Goal: Information Seeking & Learning: Get advice/opinions

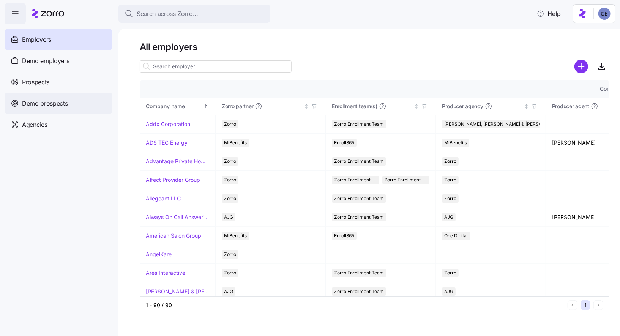
click at [58, 109] on div "Demo prospects" at bounding box center [59, 103] width 108 height 21
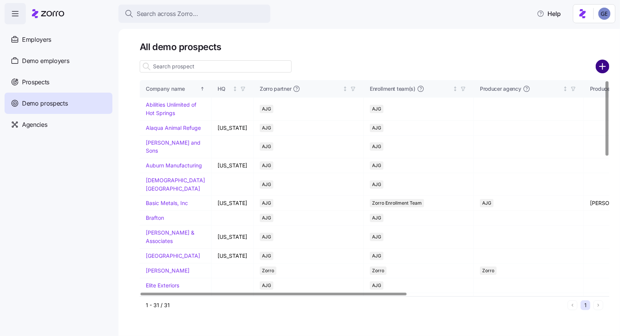
click at [599, 65] on circle "add icon" at bounding box center [602, 66] width 13 height 13
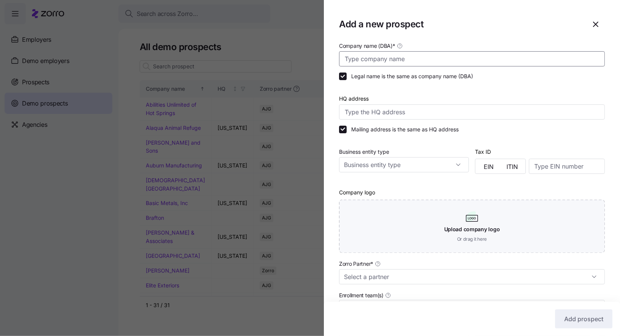
click at [461, 61] on input "Company name (DBA) *" at bounding box center [472, 58] width 266 height 15
type input "RosettaFest"
click at [392, 276] on input "Zorro Partner *" at bounding box center [472, 276] width 266 height 15
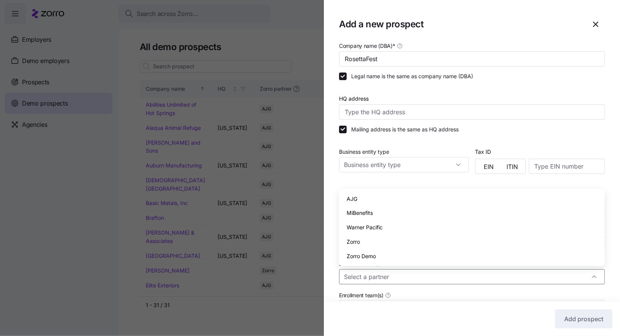
click at [373, 237] on div "Zorro" at bounding box center [472, 241] width 260 height 14
type input "Zorro"
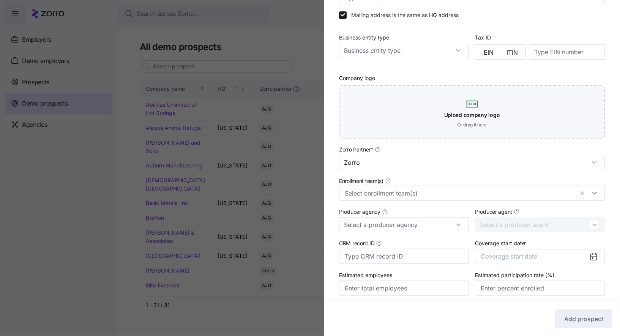
scroll to position [141, 0]
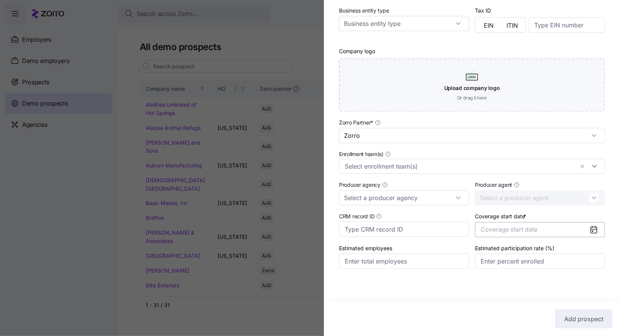
click at [517, 230] on span "Coverage start date" at bounding box center [508, 229] width 57 height 8
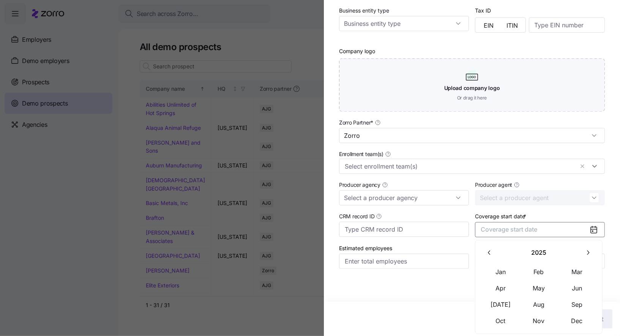
click at [583, 250] on button "button" at bounding box center [588, 253] width 16 height 16
click at [504, 271] on button "Jan" at bounding box center [500, 272] width 38 height 16
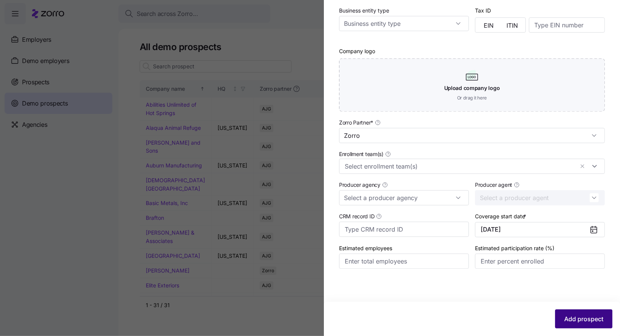
click at [575, 324] on button "Add prospect" at bounding box center [583, 318] width 57 height 19
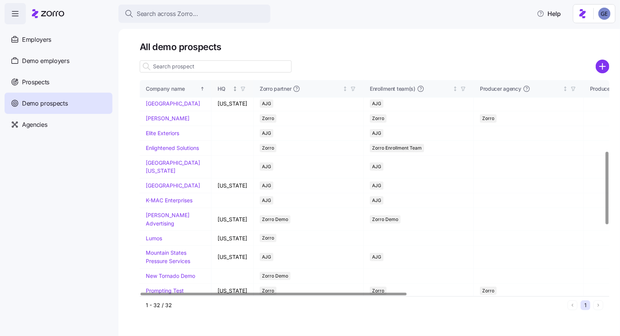
scroll to position [136, 0]
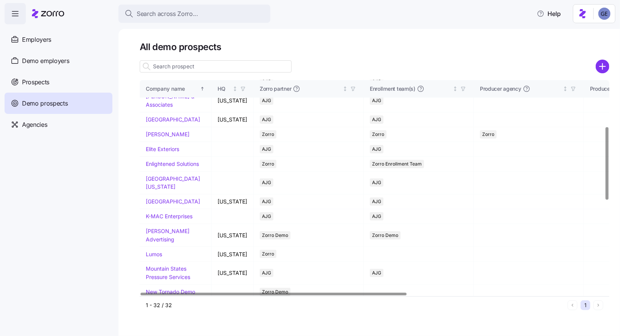
click at [195, 68] on input at bounding box center [216, 66] width 152 height 12
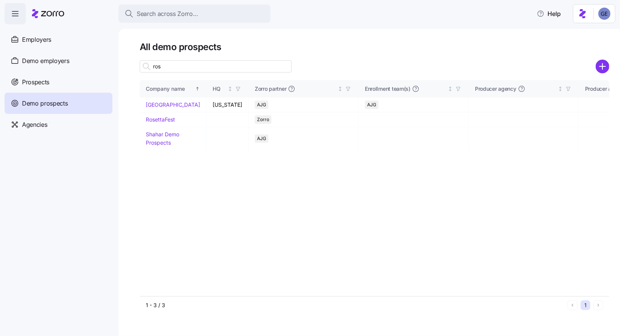
scroll to position [0, 0]
type input "ros"
click at [161, 127] on td "RosettaFest" at bounding box center [173, 119] width 67 height 15
click at [159, 123] on link "RosettaFest" at bounding box center [160, 119] width 29 height 6
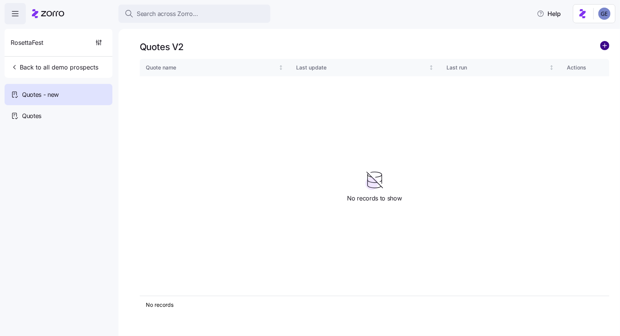
click at [606, 44] on circle "add icon" at bounding box center [604, 45] width 8 height 8
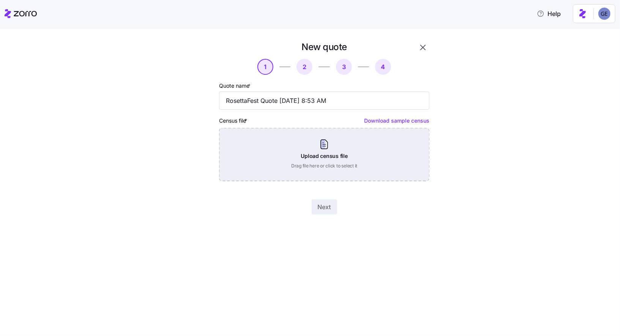
click at [326, 154] on div "Upload census file Drag file here or click to select it" at bounding box center [324, 154] width 210 height 53
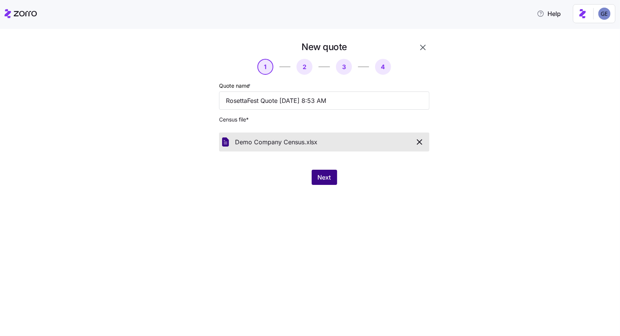
click at [327, 176] on span "Next" at bounding box center [324, 177] width 13 height 9
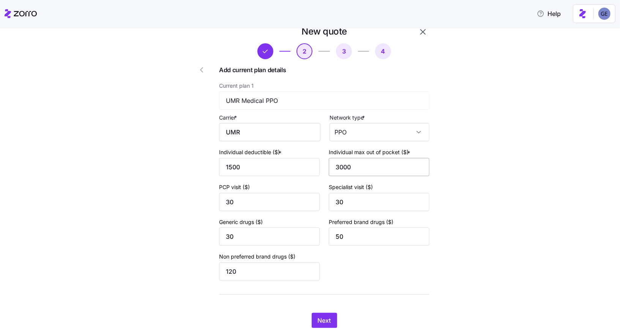
scroll to position [16, 0]
click at [316, 317] on button "Next" at bounding box center [324, 319] width 25 height 15
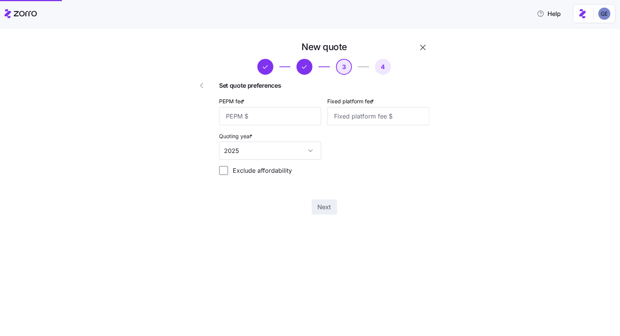
scroll to position [0, 0]
click at [253, 115] on input "PEPM fee *" at bounding box center [270, 116] width 102 height 18
type input "50"
type input "100"
click at [277, 151] on input "2025" at bounding box center [270, 151] width 102 height 18
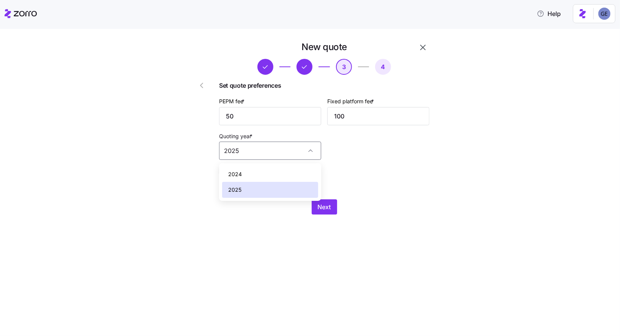
click at [255, 187] on div "2025" at bounding box center [270, 190] width 96 height 16
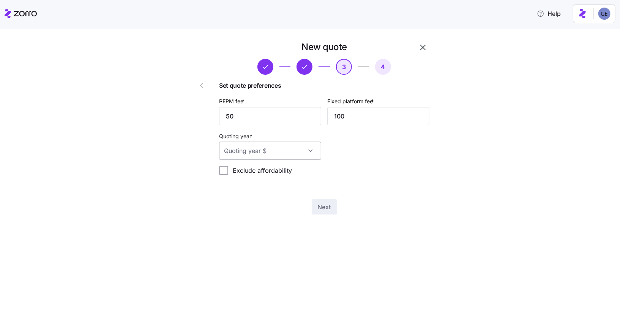
click at [301, 156] on input "Quoting year *" at bounding box center [270, 151] width 102 height 18
click at [235, 189] on span "2025" at bounding box center [234, 190] width 13 height 8
type input "2025"
click at [326, 207] on span "Next" at bounding box center [324, 206] width 13 height 9
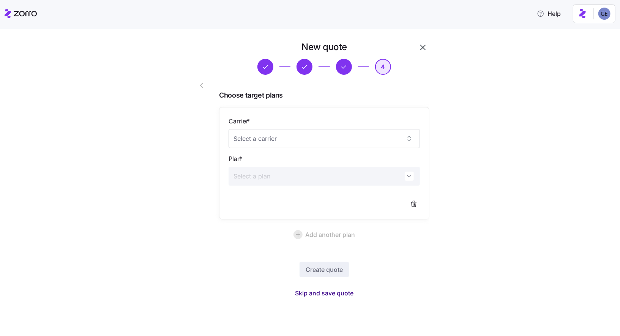
click at [327, 291] on span "Skip and save quote" at bounding box center [324, 292] width 58 height 9
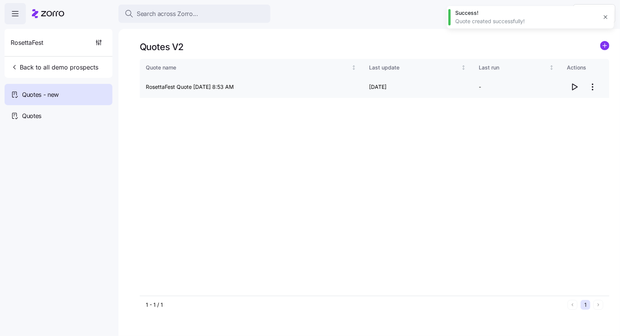
click at [571, 83] on icon "button" at bounding box center [574, 86] width 9 height 9
click at [59, 16] on icon at bounding box center [48, 13] width 32 height 9
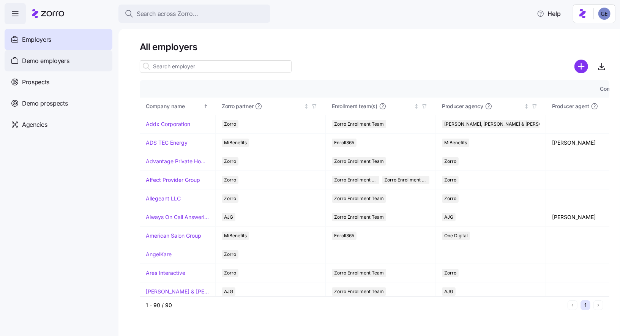
click at [51, 63] on span "Demo employers" at bounding box center [45, 60] width 47 height 9
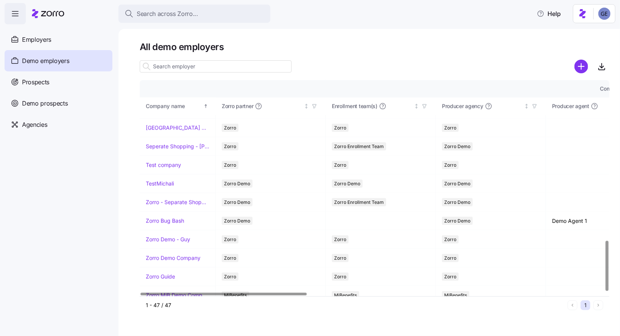
scroll to position [684, 0]
click at [171, 67] on input at bounding box center [216, 66] width 152 height 12
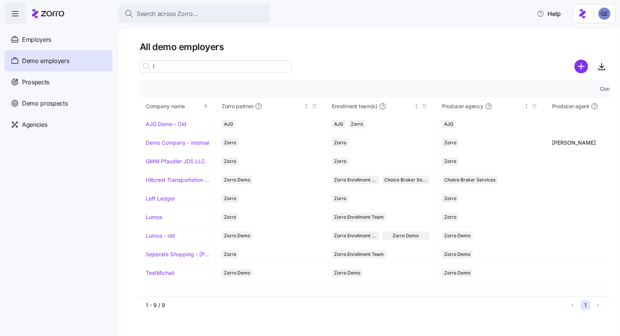
scroll to position [0, 0]
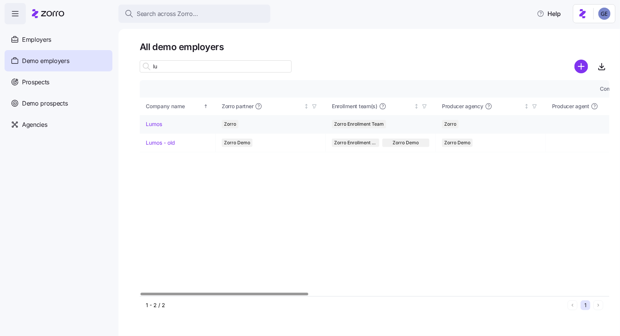
type input "lu"
click at [170, 124] on div "Lumos" at bounding box center [177, 124] width 63 height 8
click at [156, 125] on link "Lumos" at bounding box center [154, 124] width 16 height 8
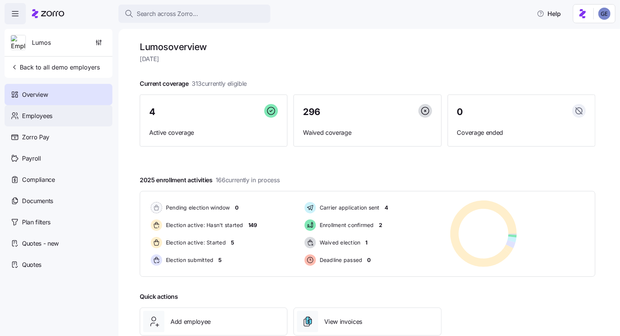
click at [51, 113] on span "Employees" at bounding box center [37, 115] width 30 height 9
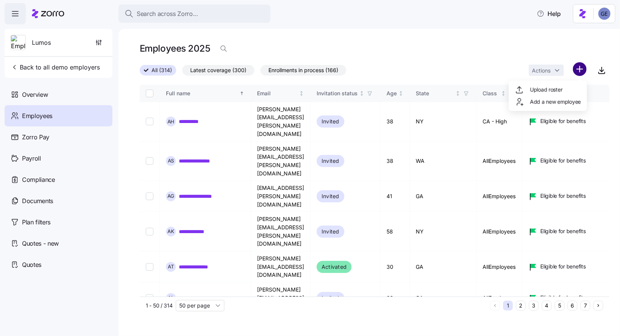
click at [581, 68] on html "**********" at bounding box center [310, 165] width 620 height 331
click at [558, 99] on span "Add a new employee" at bounding box center [555, 102] width 51 height 8
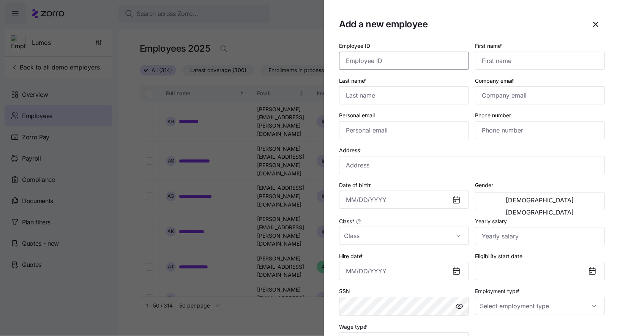
click at [409, 61] on input "Employee ID" at bounding box center [404, 61] width 130 height 18
click at [481, 57] on input "First name *" at bounding box center [540, 61] width 130 height 18
type input "Guy"
type input "[DEMOGRAPHIC_DATA]"
type input "[EMAIL_ADDRESS][DOMAIN_NAME]"
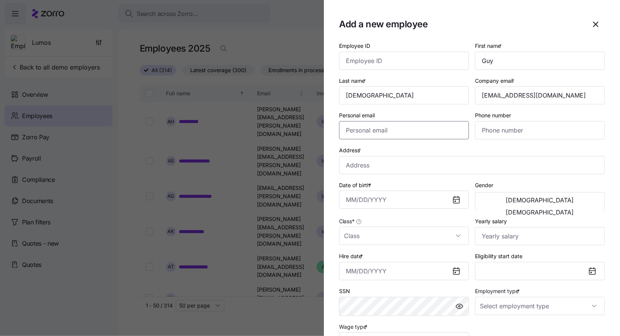
type input "[EMAIL_ADDRESS][DOMAIN_NAME]"
type input "[PHONE_NUMBER]"
type input "Guy"
type input "Test employee"
click at [484, 92] on input "[EMAIL_ADDRESS][DOMAIN_NAME]" at bounding box center [540, 95] width 130 height 18
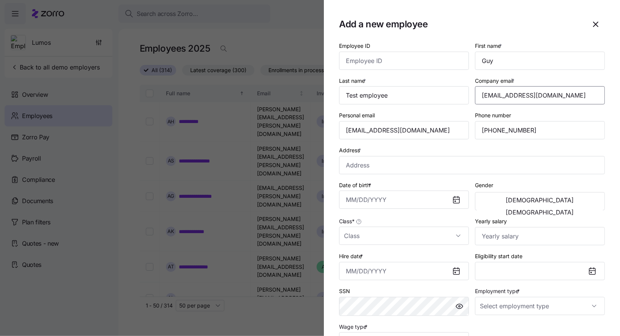
click at [496, 96] on input "[EMAIL_ADDRESS][DOMAIN_NAME]" at bounding box center [540, 95] width 130 height 18
type input "[EMAIL_ADDRESS][DOMAIN_NAME]"
click at [400, 136] on input "[EMAIL_ADDRESS][DOMAIN_NAME]" at bounding box center [404, 130] width 130 height 18
click at [360, 132] on input "[EMAIL_ADDRESS][DOMAIN_NAME]" at bounding box center [404, 130] width 130 height 18
type input "[EMAIL_ADDRESS][DOMAIN_NAME]"
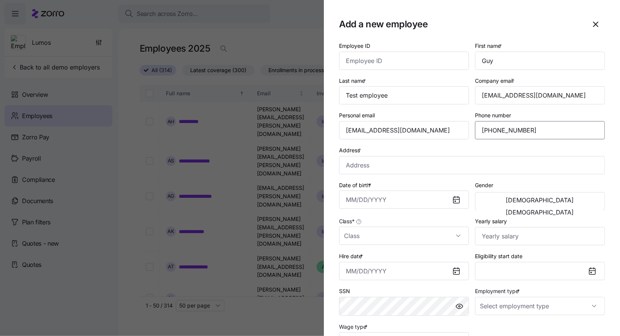
click at [513, 131] on input "[PHONE_NUMBER]" at bounding box center [540, 130] width 130 height 18
click at [438, 167] on input "Address *" at bounding box center [472, 165] width 266 height 18
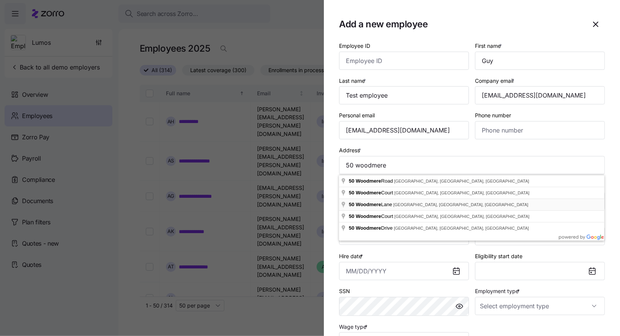
type input "50 Woodmere Ln, Tenafly, NJ 07670, USA"
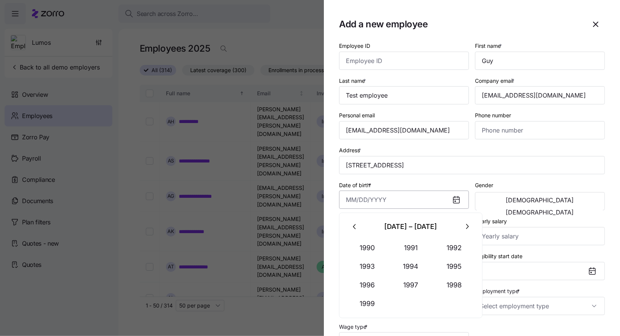
click at [399, 201] on input "Date of birth *" at bounding box center [404, 199] width 130 height 18
click at [359, 230] on button "button" at bounding box center [354, 226] width 18 height 18
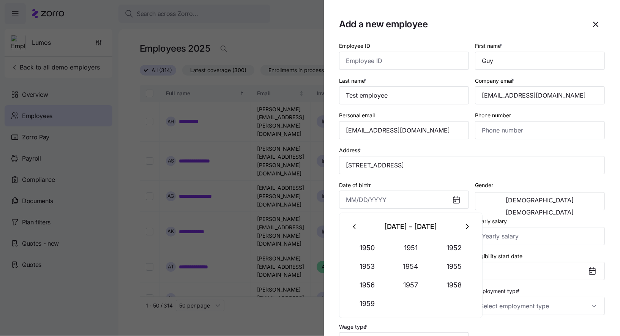
click at [470, 228] on icon "button" at bounding box center [467, 226] width 8 height 8
click at [417, 270] on button "1974" at bounding box center [410, 266] width 43 height 18
type input "January 1, 1970"
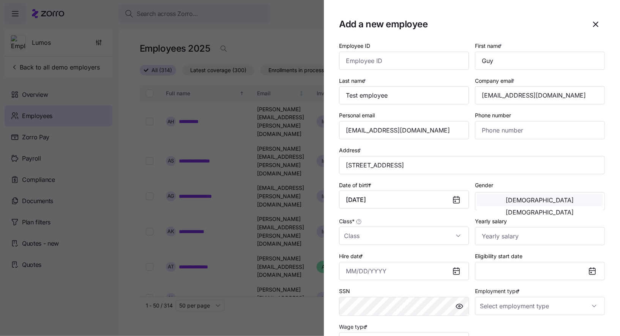
click at [503, 195] on button "[DEMOGRAPHIC_DATA]" at bounding box center [540, 200] width 126 height 12
click at [452, 238] on input "Class *" at bounding box center [404, 236] width 130 height 18
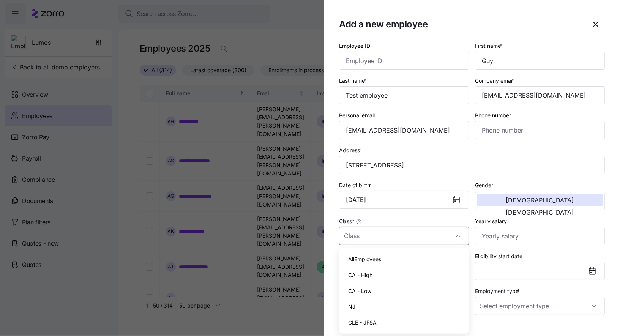
click at [375, 305] on div "NJ" at bounding box center [404, 307] width 124 height 16
type input "NJ"
click at [490, 274] on button "Eligibility start date" at bounding box center [540, 271] width 130 height 18
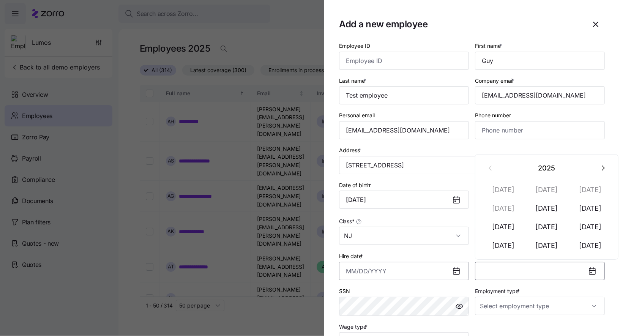
click at [442, 271] on input "Hire date *" at bounding box center [404, 271] width 130 height 18
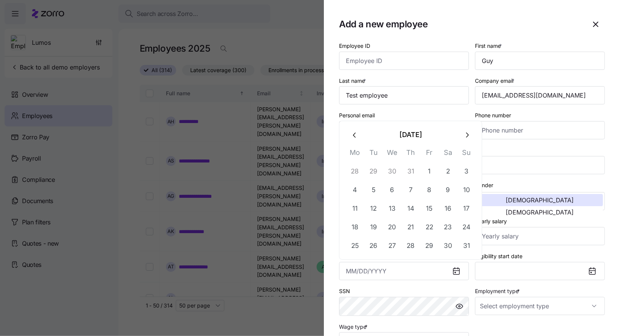
click at [453, 271] on icon at bounding box center [456, 271] width 6 height 0
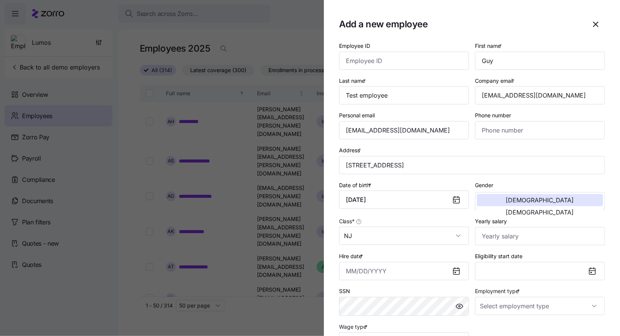
click at [453, 271] on icon at bounding box center [456, 271] width 6 height 0
click at [423, 271] on input "Hire date *" at bounding box center [404, 271] width 130 height 18
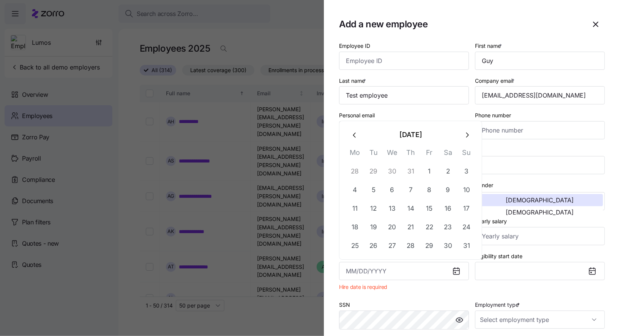
click at [467, 134] on icon "button" at bounding box center [467, 135] width 8 height 8
click at [353, 136] on icon "button" at bounding box center [355, 135] width 8 height 8
click at [372, 170] on button "1" at bounding box center [373, 171] width 18 height 18
type input "July 1, 2025"
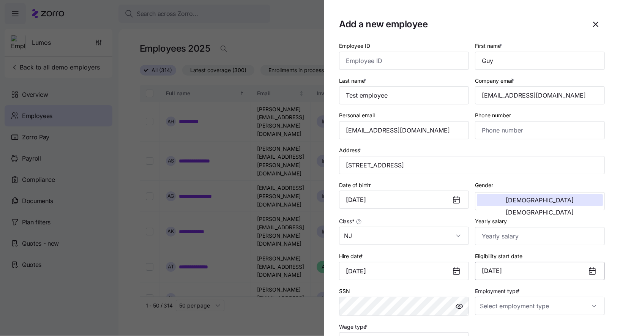
click at [583, 269] on button "July 1, 2025" at bounding box center [540, 271] width 130 height 18
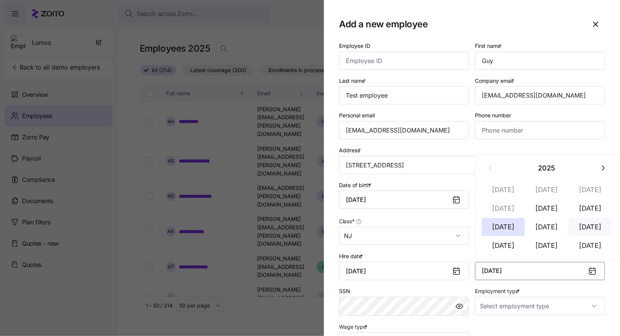
click at [592, 225] on button "Sep 1" at bounding box center [589, 227] width 43 height 18
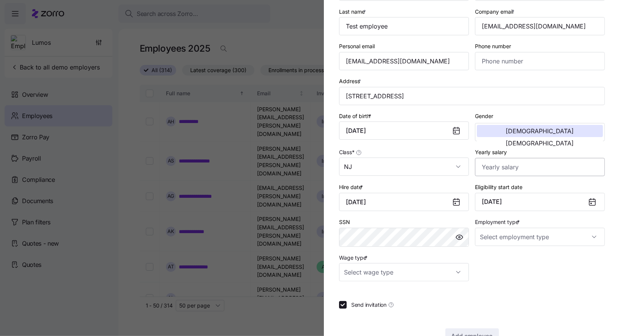
scroll to position [92, 0]
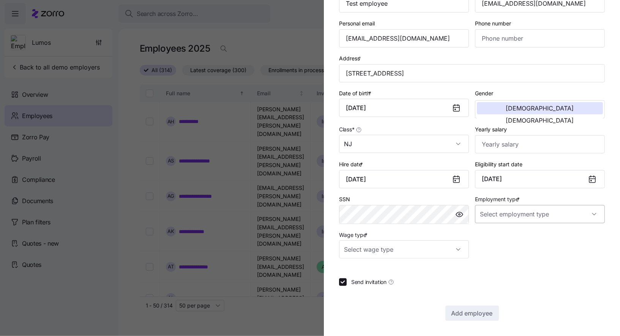
click at [511, 219] on input "Employment type *" at bounding box center [540, 214] width 130 height 18
click at [499, 234] on span "Full Time" at bounding box center [495, 237] width 22 height 8
type input "Full Time"
click at [463, 252] on input "Wage type *" at bounding box center [404, 249] width 130 height 18
click at [415, 267] on div "Salary" at bounding box center [404, 273] width 124 height 16
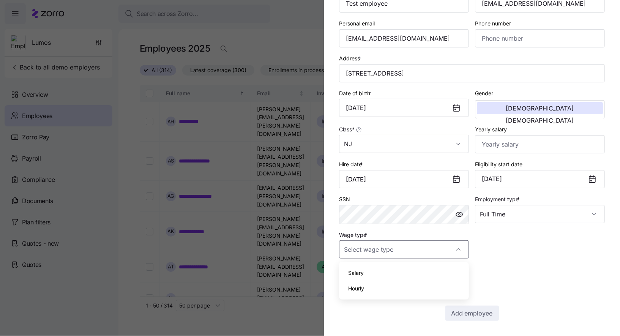
type input "Salary"
click at [459, 309] on span "Add employee" at bounding box center [471, 312] width 41 height 9
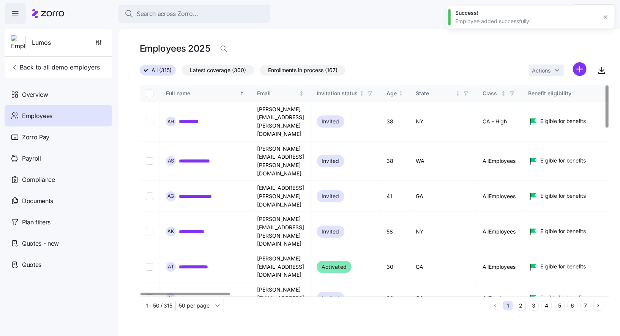
click at [607, 16] on icon "button" at bounding box center [605, 17] width 6 height 6
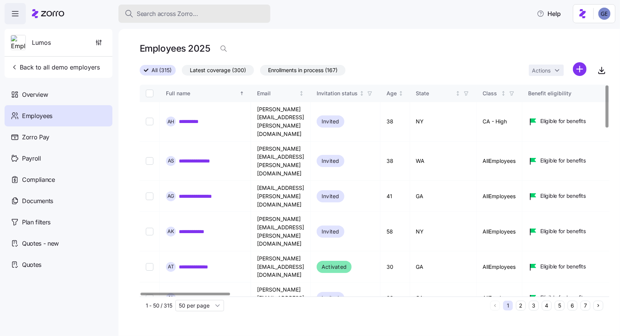
click at [204, 11] on div "Search across Zorro..." at bounding box center [194, 13] width 140 height 9
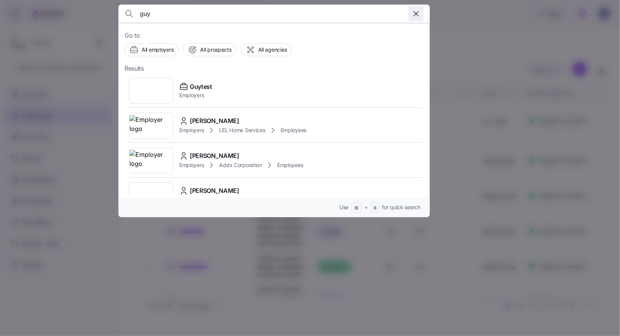
type input "guy"
click at [409, 12] on span "button" at bounding box center [416, 13] width 14 height 14
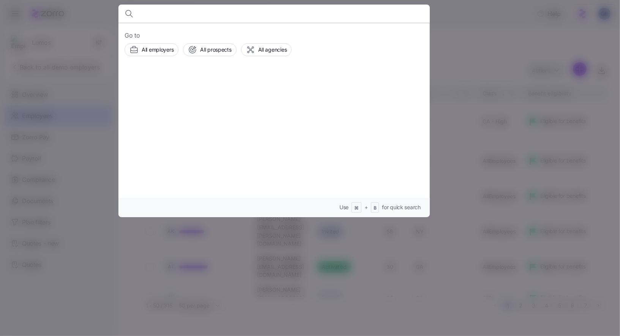
click at [317, 236] on div at bounding box center [310, 168] width 620 height 336
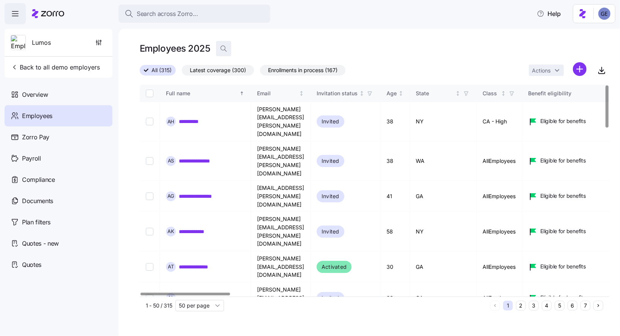
click at [222, 47] on icon "button" at bounding box center [224, 49] width 8 height 8
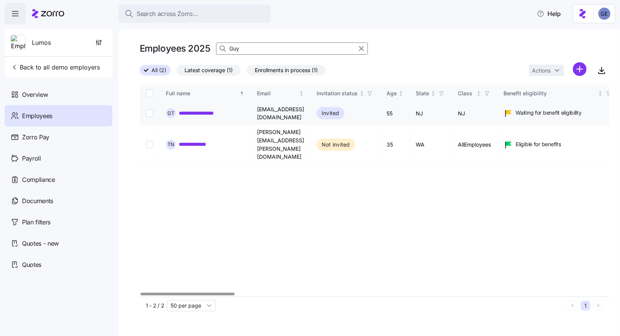
type input "Guy"
click at [208, 109] on link "**********" at bounding box center [203, 113] width 48 height 8
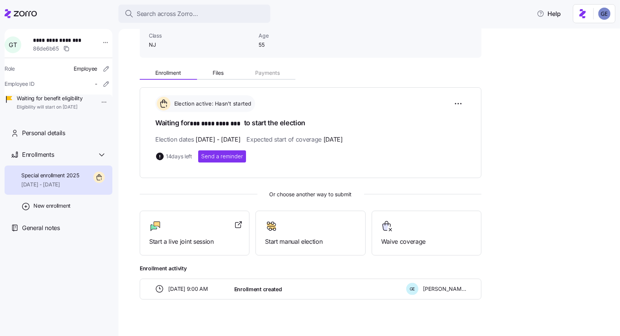
scroll to position [62, 0]
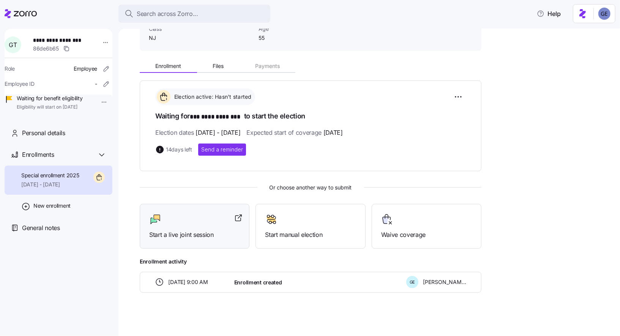
click at [170, 222] on div at bounding box center [194, 219] width 91 height 12
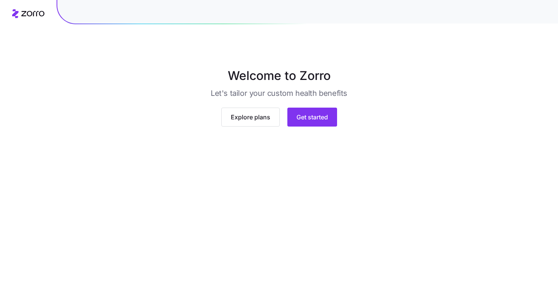
scroll to position [25, 0]
click at [301, 122] on span "Get started" at bounding box center [311, 117] width 31 height 9
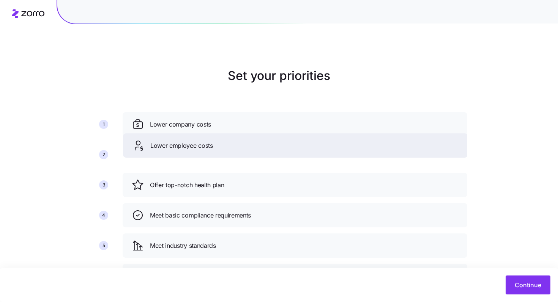
drag, startPoint x: 162, startPoint y: 189, endPoint x: 162, endPoint y: 147, distance: 41.4
click at [162, 147] on span "Lower employee costs" at bounding box center [181, 145] width 63 height 9
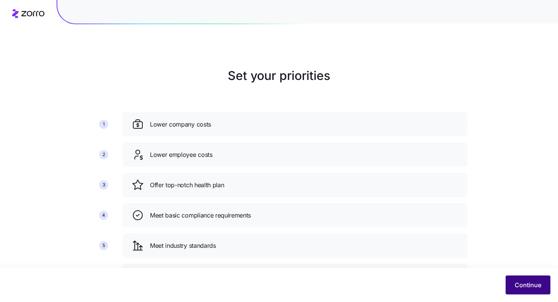
click at [529, 280] on button "Continue" at bounding box center [527, 285] width 45 height 19
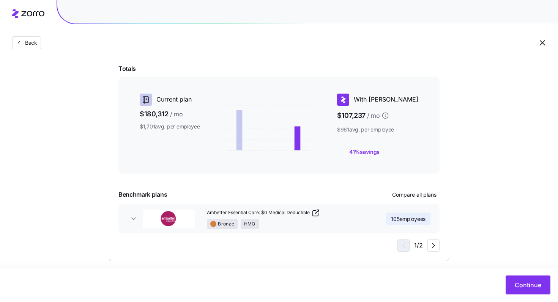
scroll to position [173, 0]
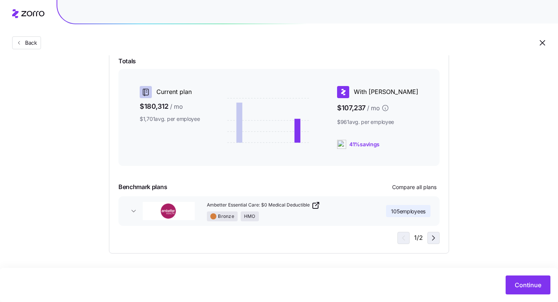
click at [434, 241] on icon "button" at bounding box center [433, 238] width 9 height 9
click at [400, 240] on icon "button" at bounding box center [402, 238] width 9 height 9
click at [401, 192] on button "Compare all plans" at bounding box center [414, 187] width 50 height 12
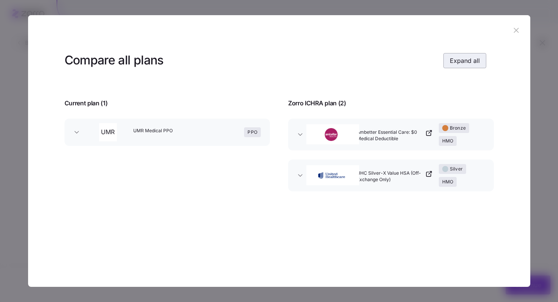
click at [463, 67] on button "Expand all" at bounding box center [464, 60] width 43 height 15
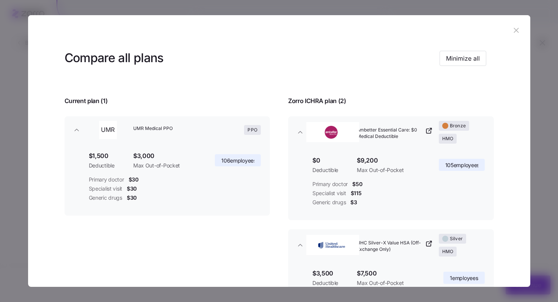
scroll to position [3, 0]
click at [512, 26] on icon "button" at bounding box center [516, 30] width 8 height 8
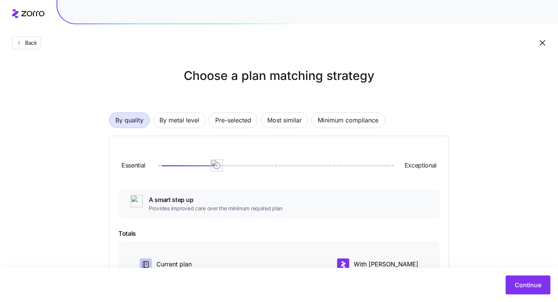
scroll to position [18, 0]
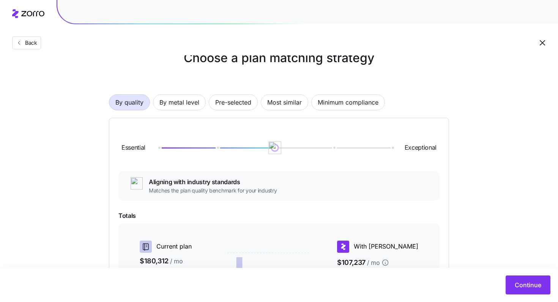
drag, startPoint x: 218, startPoint y: 146, endPoint x: 272, endPoint y: 144, distance: 54.3
click at [272, 144] on img at bounding box center [275, 148] width 13 height 13
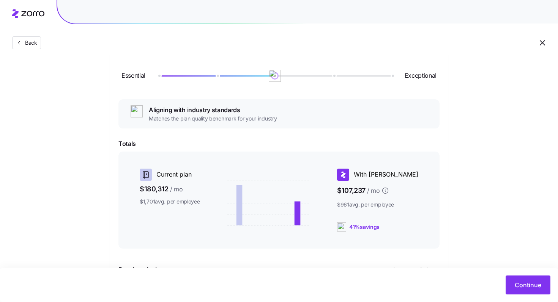
scroll to position [89, 0]
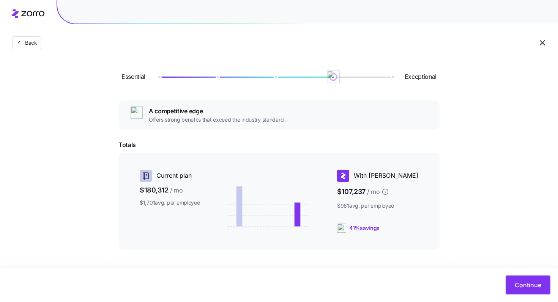
drag, startPoint x: 278, startPoint y: 79, endPoint x: 312, endPoint y: 80, distance: 34.2
click at [312, 79] on div "Essential Exceptional" at bounding box center [278, 77] width 321 height 41
drag, startPoint x: 332, startPoint y: 79, endPoint x: 224, endPoint y: 77, distance: 108.1
click at [224, 77] on div at bounding box center [274, 77] width 233 height 1
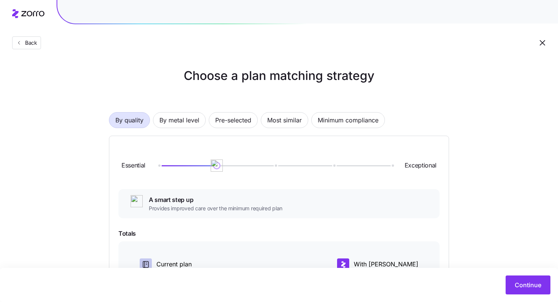
scroll to position [0, 0]
click at [173, 123] on span "By metal level" at bounding box center [179, 120] width 40 height 15
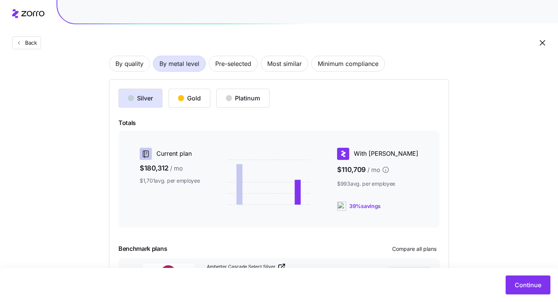
scroll to position [56, 0]
click at [201, 109] on div "Silver Gold Platinum Totals Current plan $180,312 / mo $1,701 avg. per employee…" at bounding box center [278, 198] width 321 height 217
click at [191, 103] on div "Gold" at bounding box center [189, 98] width 23 height 9
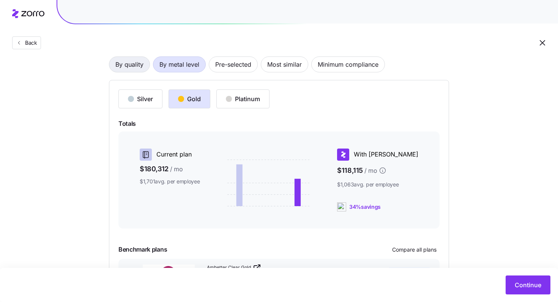
click at [132, 64] on span "By quality" at bounding box center [129, 64] width 28 height 15
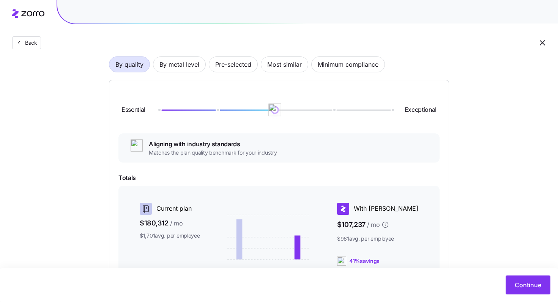
drag, startPoint x: 216, startPoint y: 109, endPoint x: 294, endPoint y: 112, distance: 78.2
click at [295, 112] on div at bounding box center [274, 110] width 233 height 5
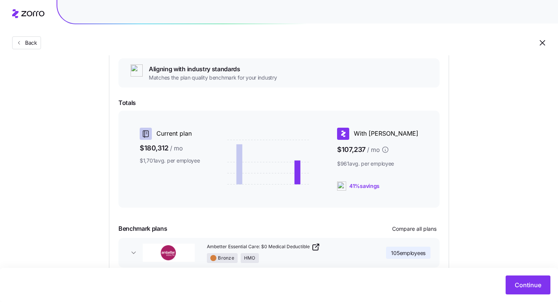
scroll to position [113, 0]
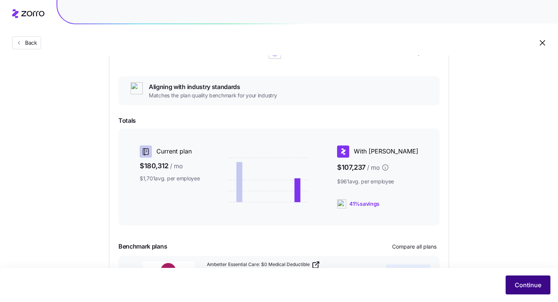
click at [525, 286] on span "Continue" at bounding box center [528, 285] width 27 height 9
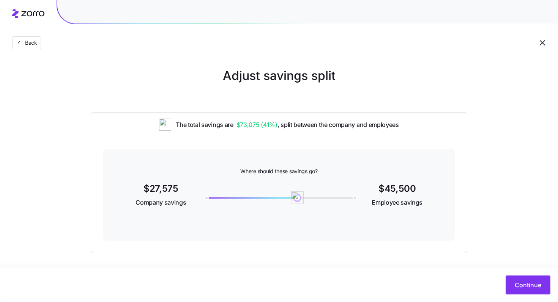
drag, startPoint x: 205, startPoint y: 200, endPoint x: 297, endPoint y: 201, distance: 92.6
click at [297, 201] on img at bounding box center [297, 198] width 13 height 13
click at [526, 284] on span "Continue" at bounding box center [528, 285] width 27 height 9
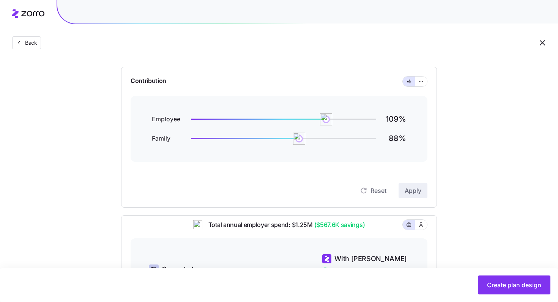
scroll to position [62, 0]
drag, startPoint x: 329, startPoint y: 118, endPoint x: 325, endPoint y: 121, distance: 4.6
click at [325, 121] on img at bounding box center [325, 120] width 13 height 13
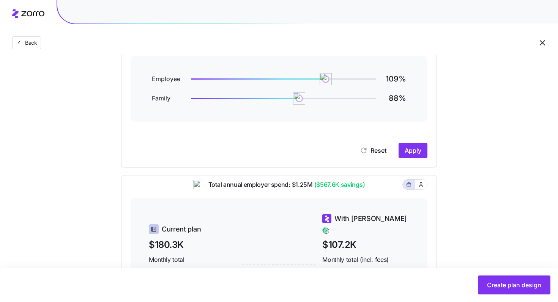
scroll to position [74, 0]
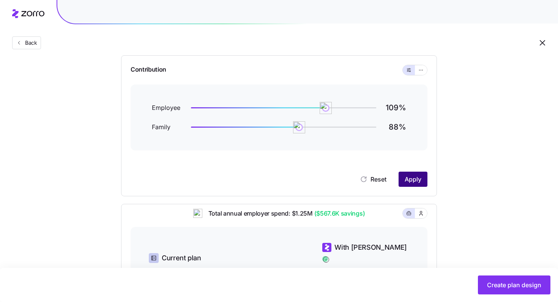
click at [415, 178] on span "Apply" at bounding box center [412, 179] width 17 height 9
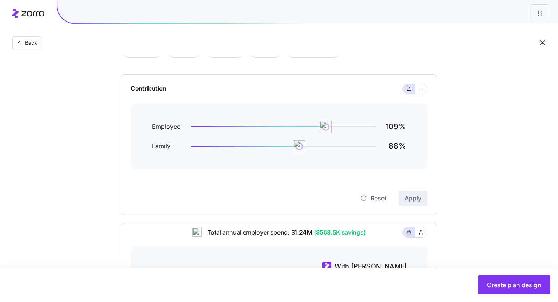
scroll to position [55, 0]
click at [418, 89] on button "button" at bounding box center [421, 90] width 6 height 6
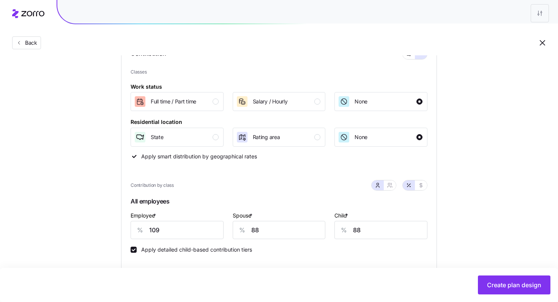
scroll to position [94, 0]
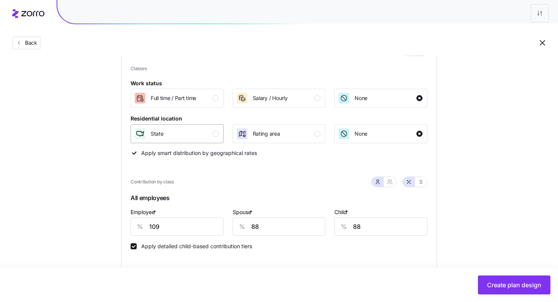
click at [216, 133] on div "button" at bounding box center [215, 134] width 6 height 6
click at [420, 134] on div "button" at bounding box center [419, 134] width 6 height 6
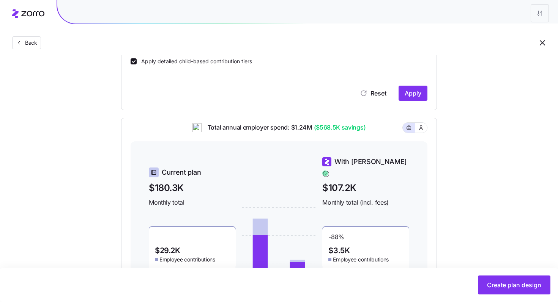
scroll to position [268, 0]
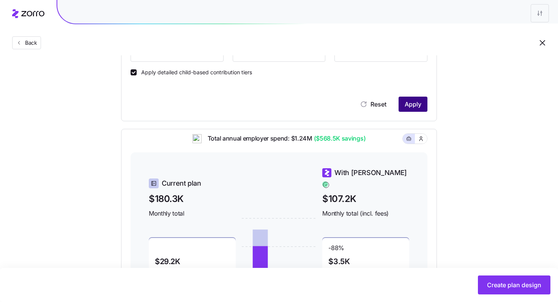
click at [409, 99] on button "Apply" at bounding box center [412, 104] width 29 height 15
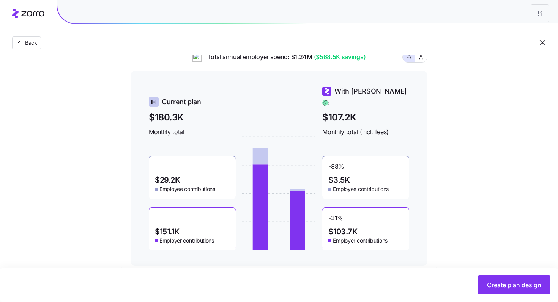
scroll to position [353, 0]
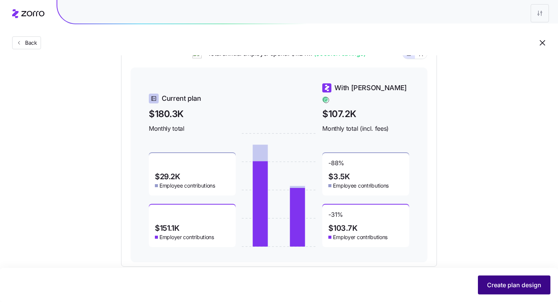
click at [505, 281] on span "Create plan design" at bounding box center [514, 285] width 54 height 9
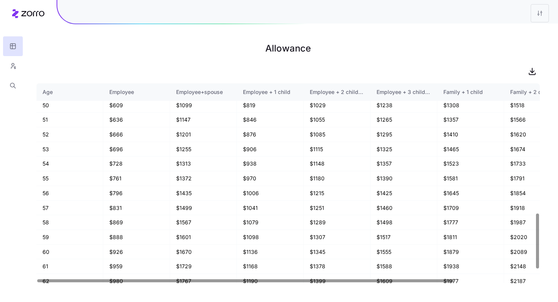
scroll to position [507, 0]
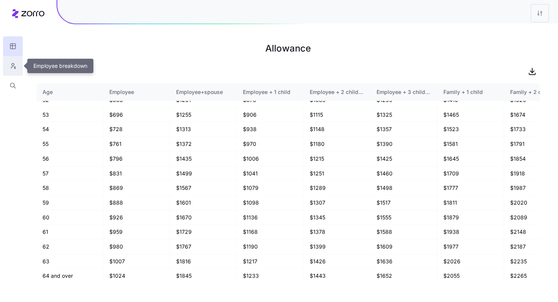
click at [14, 63] on icon "button" at bounding box center [12, 66] width 7 height 8
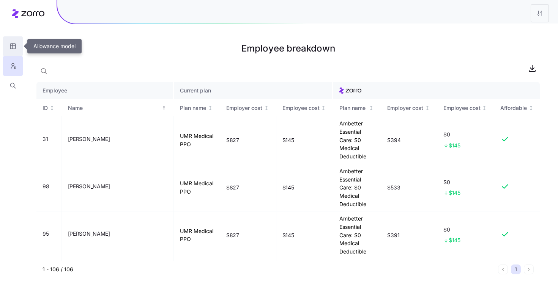
click at [12, 41] on button "button" at bounding box center [13, 46] width 20 height 20
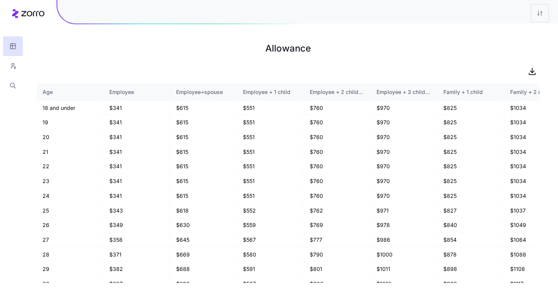
click at [35, 14] on icon at bounding box center [28, 13] width 32 height 9
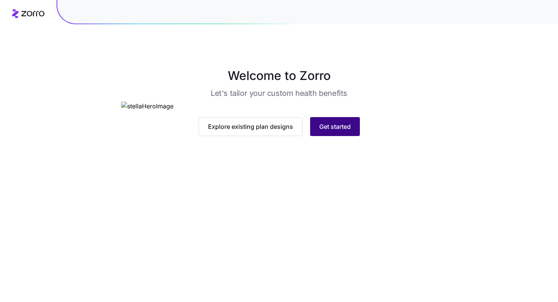
click at [343, 131] on span "Get started" at bounding box center [334, 126] width 31 height 9
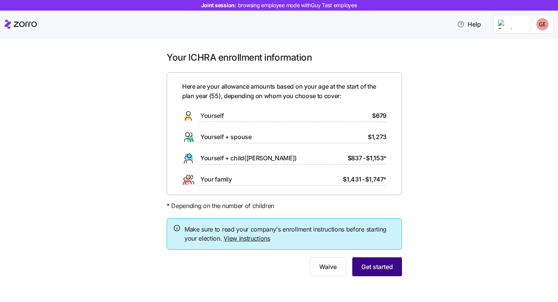
click at [381, 270] on span "Get started" at bounding box center [376, 267] width 31 height 9
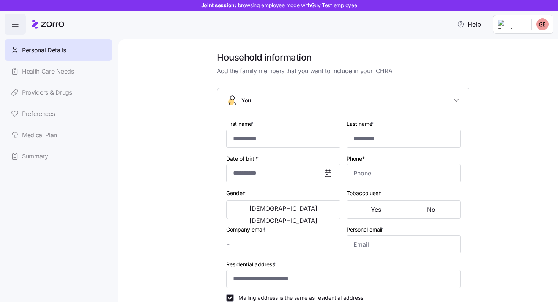
type input "***"
type input "**********"
type input "[EMAIL_ADDRESS][DOMAIN_NAME]"
type input "**********"
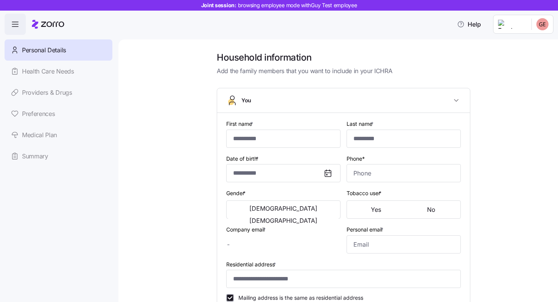
checkbox input "true"
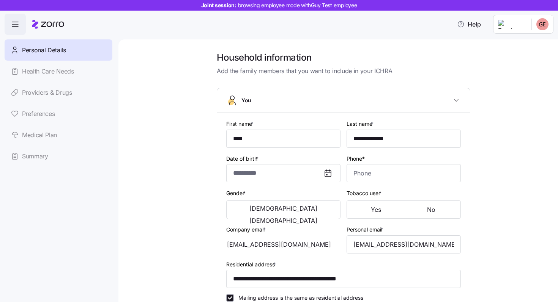
type input "**********"
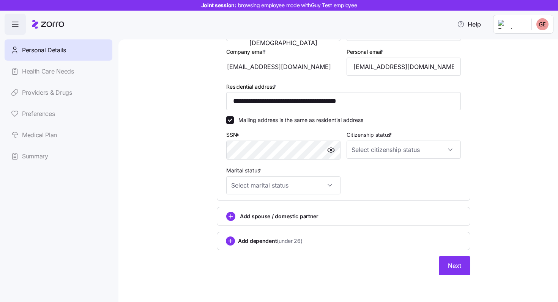
scroll to position [173, 0]
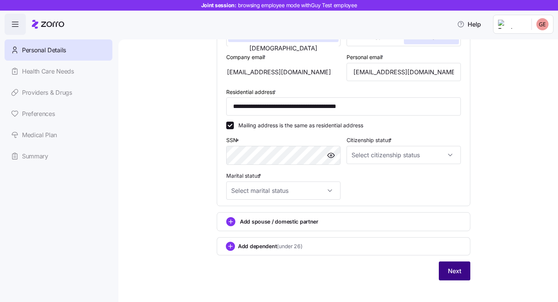
click at [444, 268] on button "Next" at bounding box center [454, 271] width 31 height 19
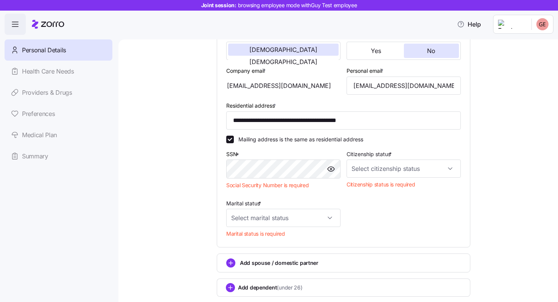
scroll to position [187, 0]
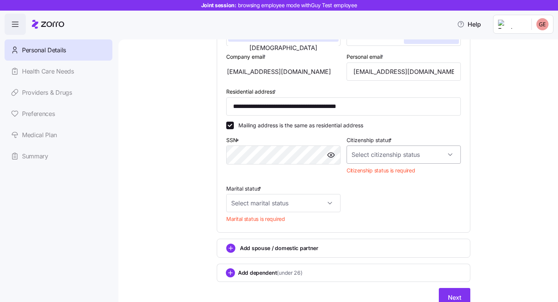
click at [404, 160] on input "Citizenship status *" at bounding box center [403, 155] width 114 height 18
click at [381, 179] on div "[DEMOGRAPHIC_DATA] citizen" at bounding box center [403, 179] width 108 height 16
type input "[DEMOGRAPHIC_DATA] citizen"
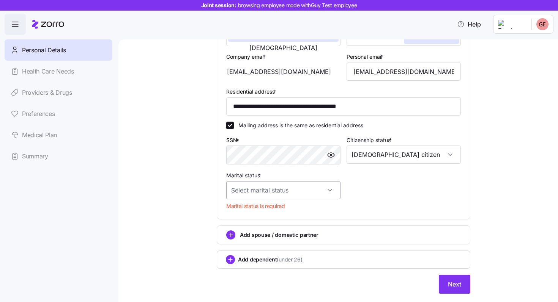
click at [316, 196] on input "Marital status *" at bounding box center [283, 190] width 114 height 18
click at [277, 219] on div "Single" at bounding box center [283, 215] width 108 height 16
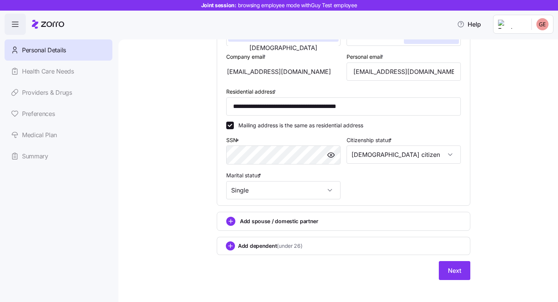
type input "Single"
click at [450, 272] on span "Next" at bounding box center [454, 270] width 13 height 9
click at [452, 275] on span "Next" at bounding box center [454, 270] width 13 height 9
click at [450, 273] on span "Next" at bounding box center [454, 270] width 13 height 9
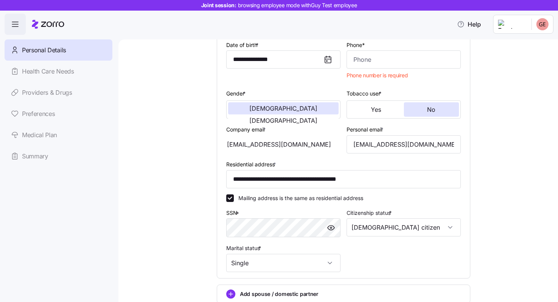
scroll to position [0, 0]
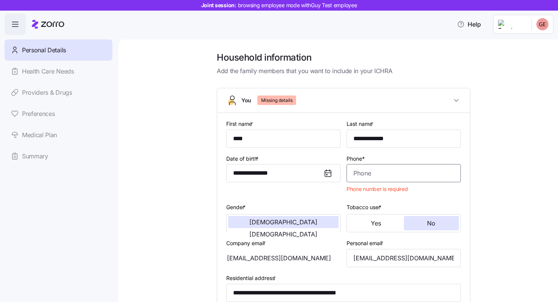
click at [401, 175] on input "Phone*" at bounding box center [403, 173] width 114 height 18
type input "[PHONE_NUMBER]"
type input "***"
type input "*******"
type input "[EMAIL_ADDRESS][DOMAIN_NAME]"
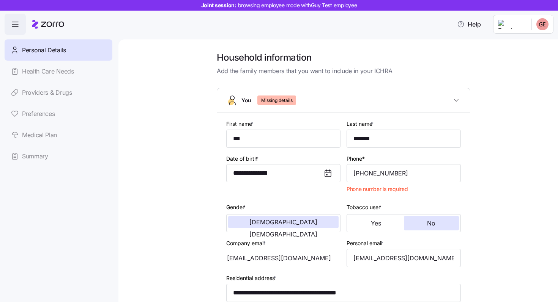
type input "[EMAIL_ADDRESS][DOMAIN_NAME]"
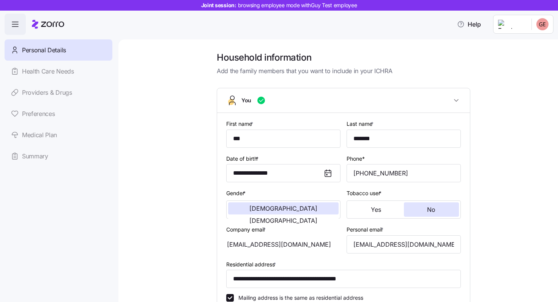
click at [488, 180] on div "**********" at bounding box center [344, 257] width 408 height 411
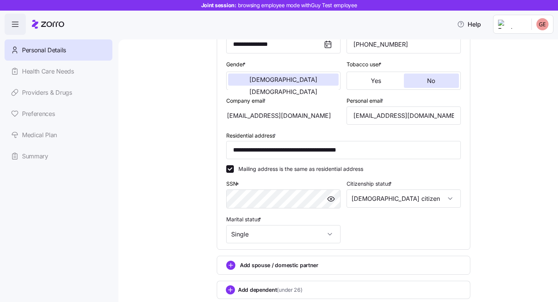
scroll to position [179, 0]
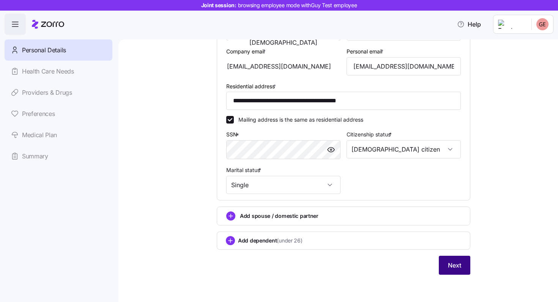
click at [453, 261] on button "Next" at bounding box center [454, 265] width 31 height 19
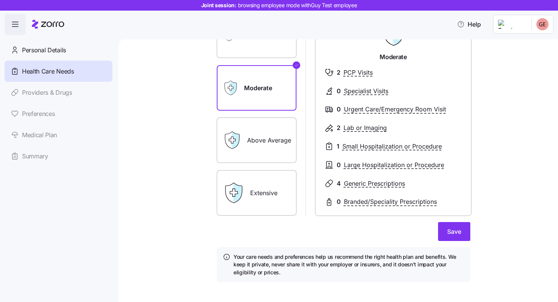
scroll to position [88, 0]
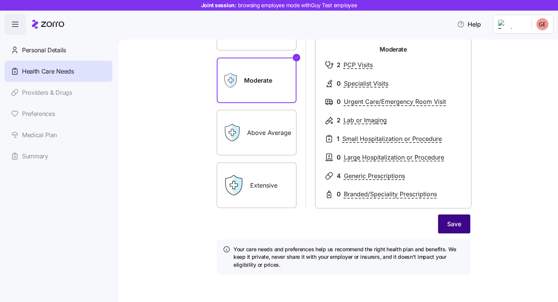
click at [459, 221] on span "Save" at bounding box center [454, 224] width 14 height 9
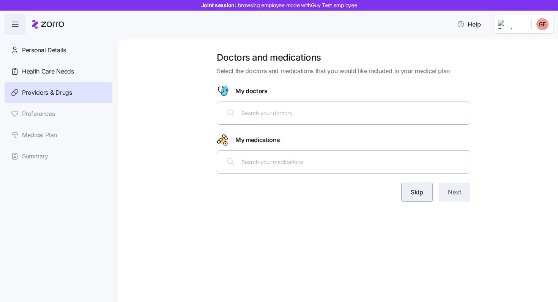
click at [421, 192] on span "Skip" at bounding box center [417, 192] width 13 height 9
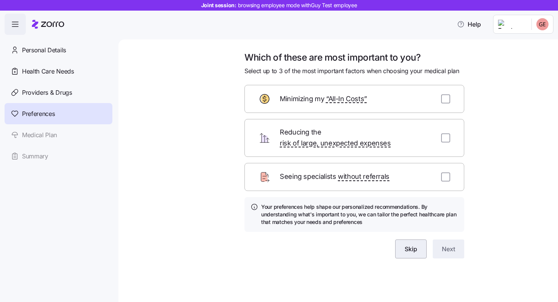
click at [414, 245] on span "Skip" at bounding box center [410, 249] width 13 height 9
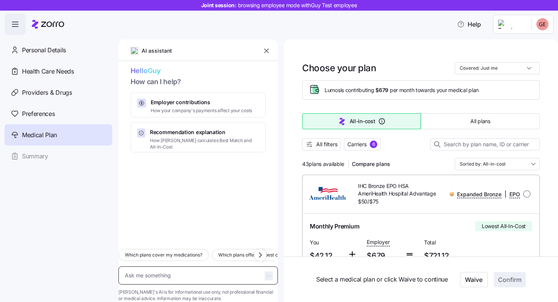
click at [153, 267] on textarea at bounding box center [197, 276] width 159 height 18
click at [160, 252] on span "Which plans cover my medications?" at bounding box center [163, 256] width 77 height 8
type textarea "x"
type textarea "Which plans cover my medications?"
click at [266, 273] on icon "button" at bounding box center [269, 276] width 6 height 6
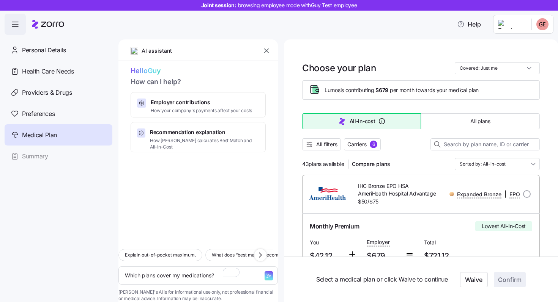
type textarea "x"
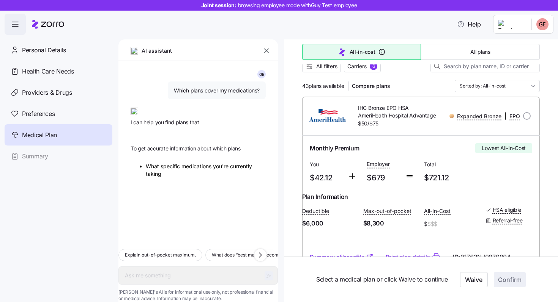
scroll to position [79, 0]
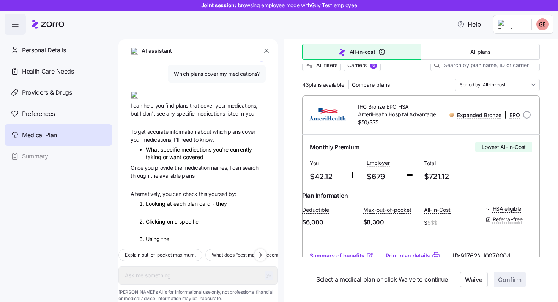
type textarea "x"
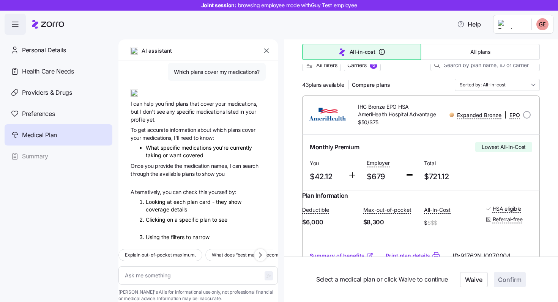
scroll to position [47, 0]
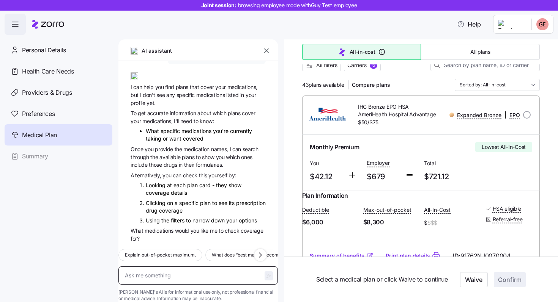
click at [184, 267] on textarea "To enrich screen reader interactions, please activate Accessibility in Grammarl…" at bounding box center [197, 276] width 159 height 18
type textarea "W"
type textarea "x"
type textarea "WQ"
type textarea "x"
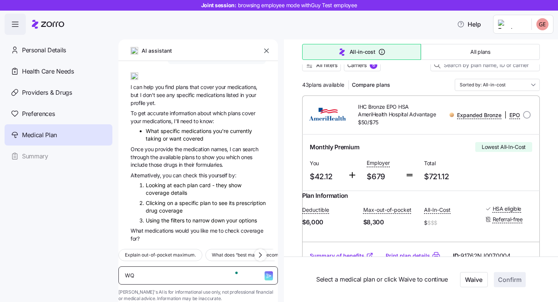
type textarea "W"
type textarea "x"
type textarea "Wh"
type textarea "x"
type textarea "Wha"
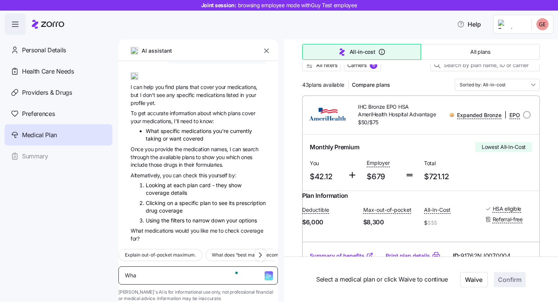
type textarea "x"
type textarea "Whats"
type textarea "x"
type textarea "Whats"
type textarea "x"
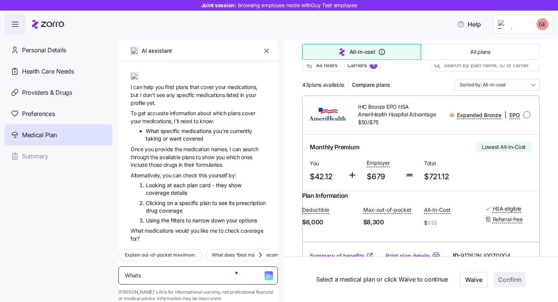
type textarea "Whats t"
type textarea "x"
type textarea "Whats to"
type textarea "x"
type textarea "Whats to d"
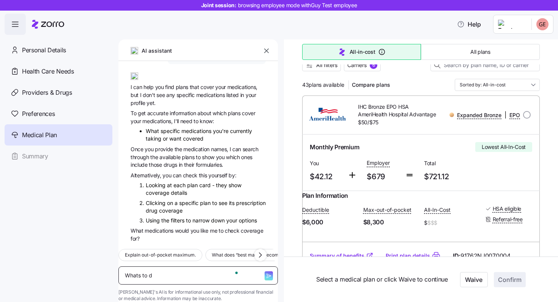
type textarea "x"
type textarea "Whats to"
type textarea "x"
type textarea "Whats to"
type textarea "x"
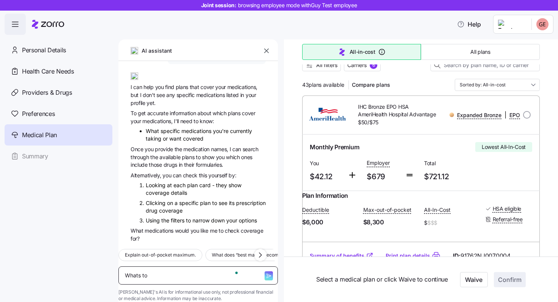
type textarea "Whats t"
type textarea "x"
type textarea "Whats"
type textarea "x"
type textarea "Whats"
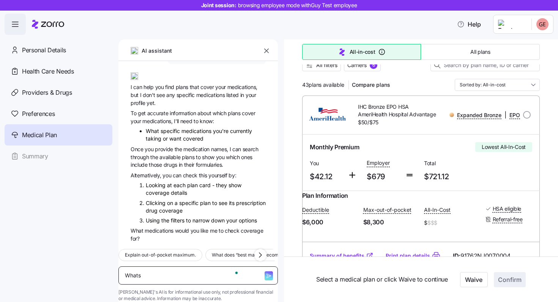
type textarea "x"
type textarea "What"
type textarea "x"
type textarea "Wha"
type textarea "x"
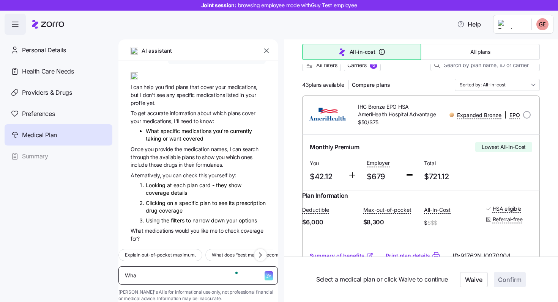
type textarea "Wh"
type textarea "x"
type textarea "W"
type textarea "x"
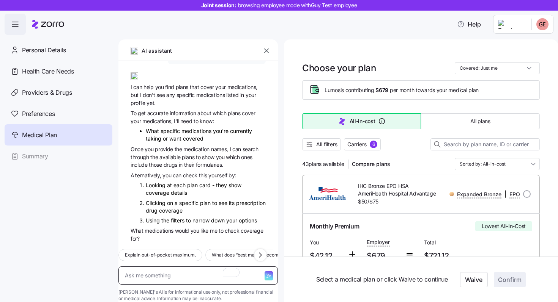
type textarea "x"
type textarea "Q"
type textarea "x"
type textarea "Qh"
type textarea "x"
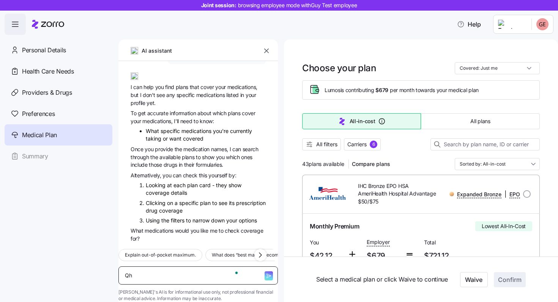
type textarea "Q"
type textarea "x"
type textarea "W"
type textarea "x"
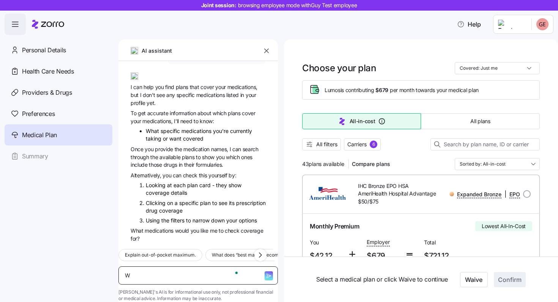
type textarea "Wh"
type textarea "x"
type textarea "Wha"
type textarea "x"
type textarea "What"
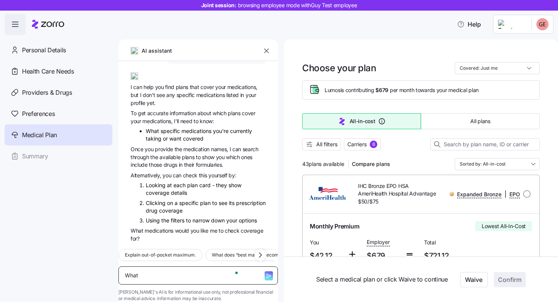
type textarea "x"
type textarea "What"
type textarea "x"
type textarea "What w"
type textarea "x"
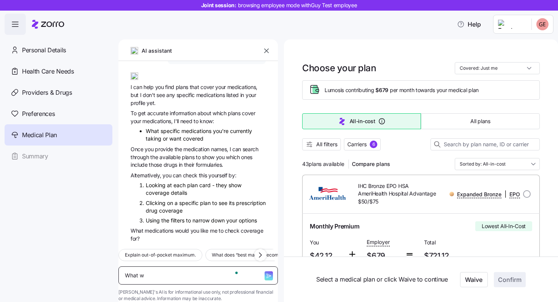
type textarea "What wa"
type textarea "x"
type textarea "What was"
type textarea "x"
type textarea "What was"
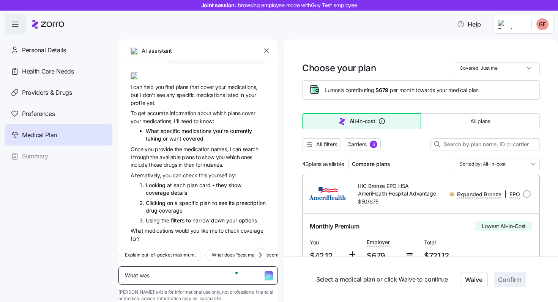
type textarea "x"
type textarea "What was myt"
type textarea "x"
type textarea "What was myt"
type textarea "x"
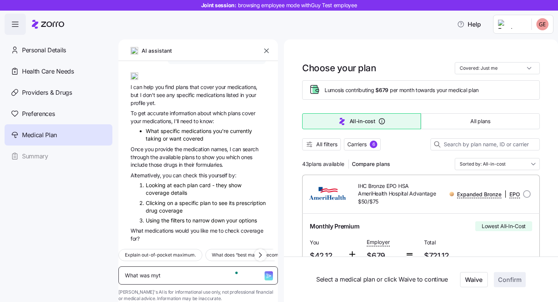
type textarea "What was myt t"
type textarea "x"
type textarea "What was myt to"
type textarea "x"
type textarea "What was myt to"
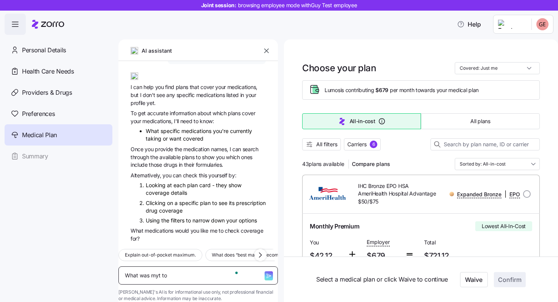
type textarea "x"
type textarea "What was myt to ""
type textarea "x"
type textarea "What was myt to "A"
type textarea "x"
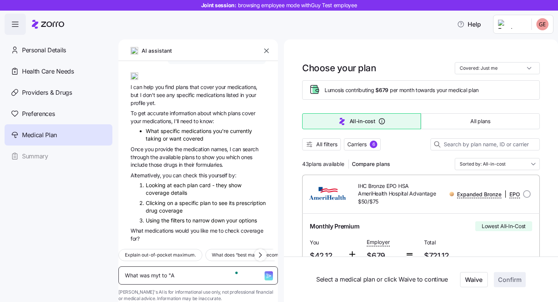
type textarea "What was myt to "Al"
type textarea "x"
type textarea "What was myt to "All"
type textarea "x"
type textarea "What was myt to "All"
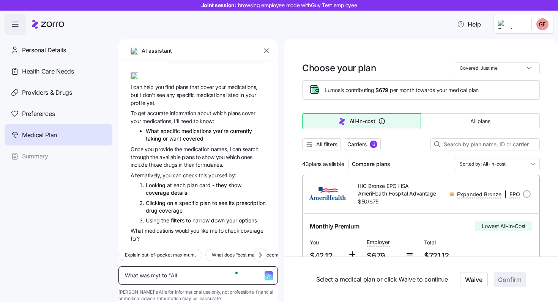
type textarea "x"
type textarea "What was myt to "All i"
type textarea "x"
type textarea "What was myt to "All in"
type textarea "x"
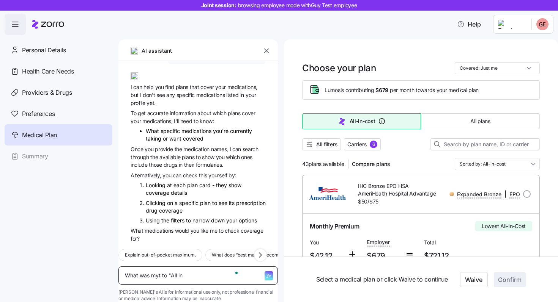
type textarea "What was myt to "All in"
type textarea "x"
type textarea "What was myt to "All in c"
type textarea "x"
type textarea "What was myt to "All in co"
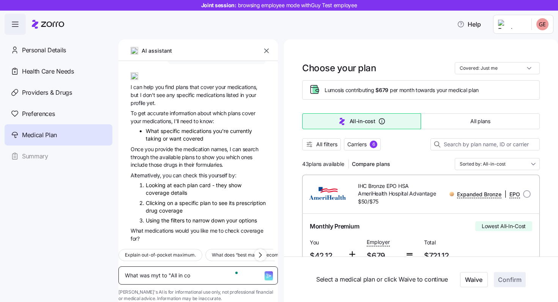
type textarea "x"
type textarea "What was myt to "All in cos"
type textarea "x"
type textarea "What was myt to "All in cost"
type textarea "x"
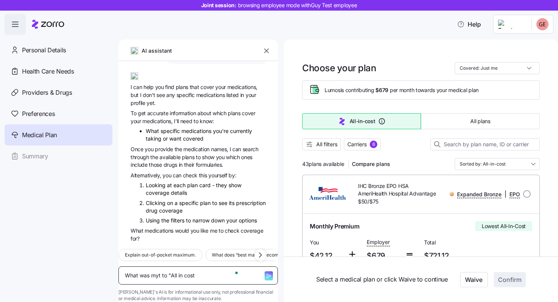
type textarea "What was myt to "All in cost""
type textarea "x"
type textarea "What was myt to "All in cost""
type textarea "x"
type textarea "What was myt to "All in cost" p"
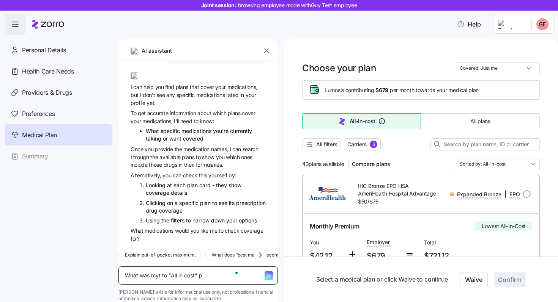
type textarea "x"
type textarea "What was myt to "All in cost" pl"
type textarea "x"
type textarea "What was myt to "All in cost" pla"
type textarea "x"
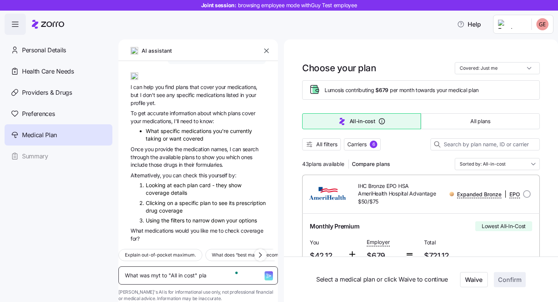
type textarea "What was myt to "All in cost" plan"
type textarea "x"
type textarea "What was myt to "All in cost" plan?"
type textarea "x"
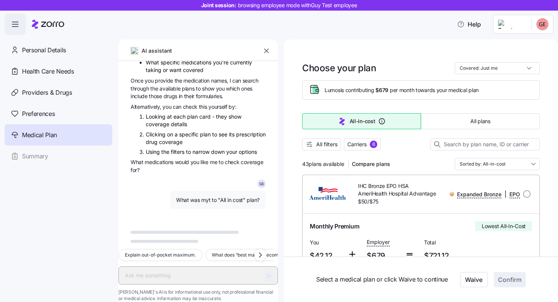
scroll to position [125, 0]
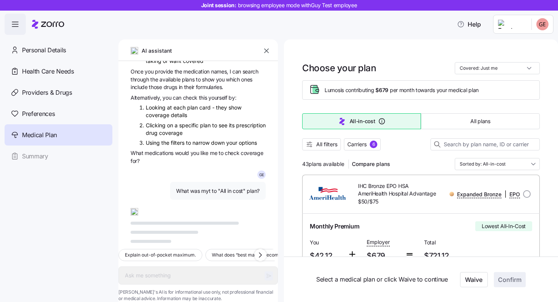
click at [206, 187] on span "What was myt to "All in cost" plan?" at bounding box center [217, 191] width 83 height 8
copy span "What was myt to "All in cost" plan?"
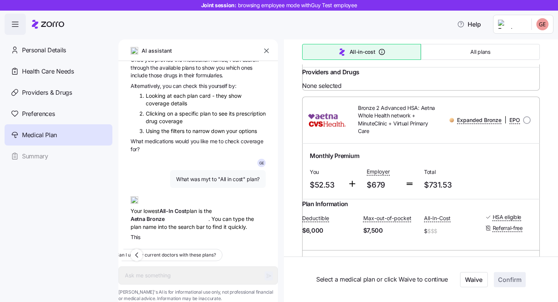
type textarea "x"
